Goal: Check status: Check status

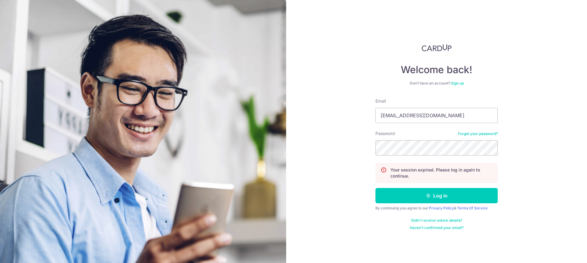
click at [375, 188] on button "Log in" at bounding box center [436, 195] width 122 height 15
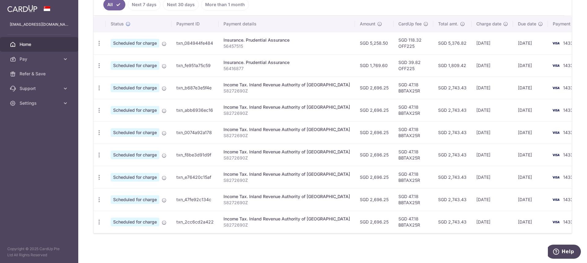
scroll to position [54, 0]
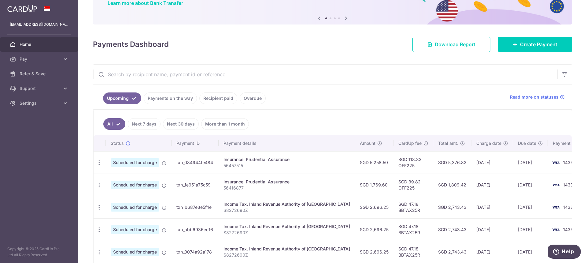
click at [219, 98] on link "Recipient paid" at bounding box center [218, 98] width 38 height 12
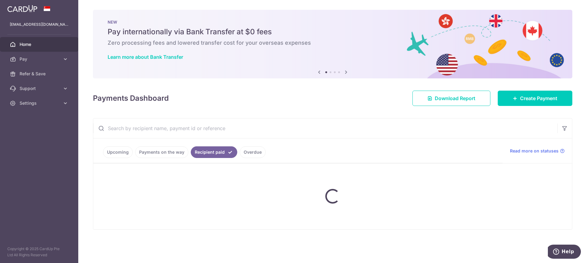
scroll to position [0, 0]
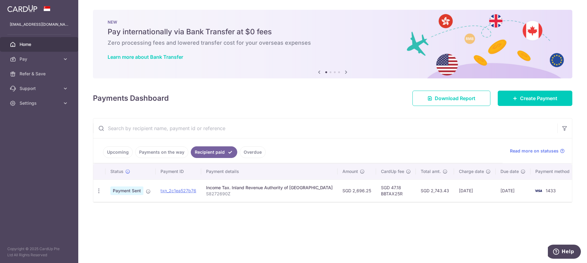
click at [169, 152] on link "Payments on the way" at bounding box center [161, 152] width 53 height 12
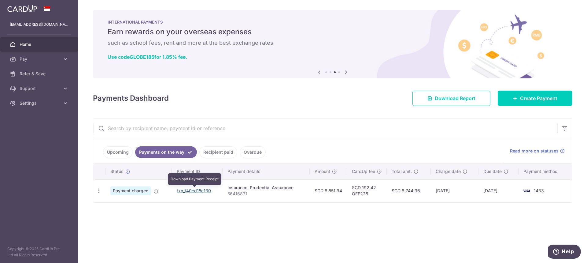
click at [194, 190] on link "txn_f40ed15c130" at bounding box center [194, 190] width 34 height 5
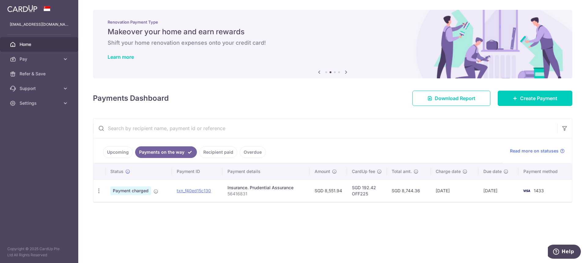
click at [114, 152] on link "Upcoming" at bounding box center [118, 152] width 30 height 12
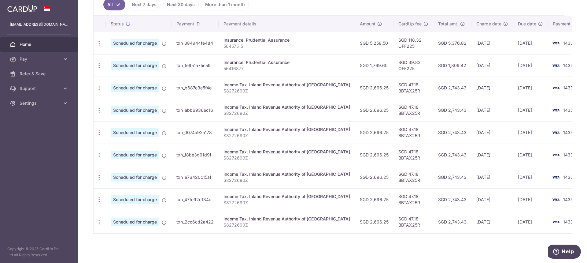
scroll to position [142, 0]
